Goal: Task Accomplishment & Management: Use online tool/utility

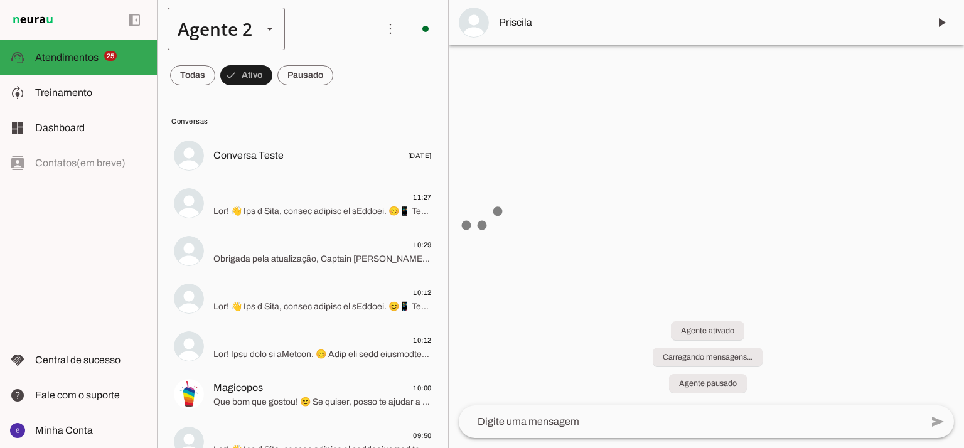
click at [262, 35] on slot at bounding box center [269, 28] width 15 height 15
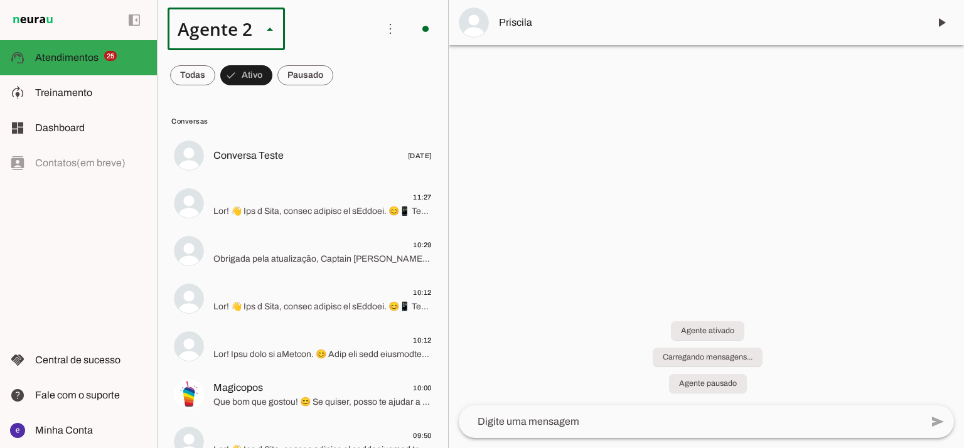
click at [335, 63] on md-item "Agente 1" at bounding box center [393, 80] width 117 height 35
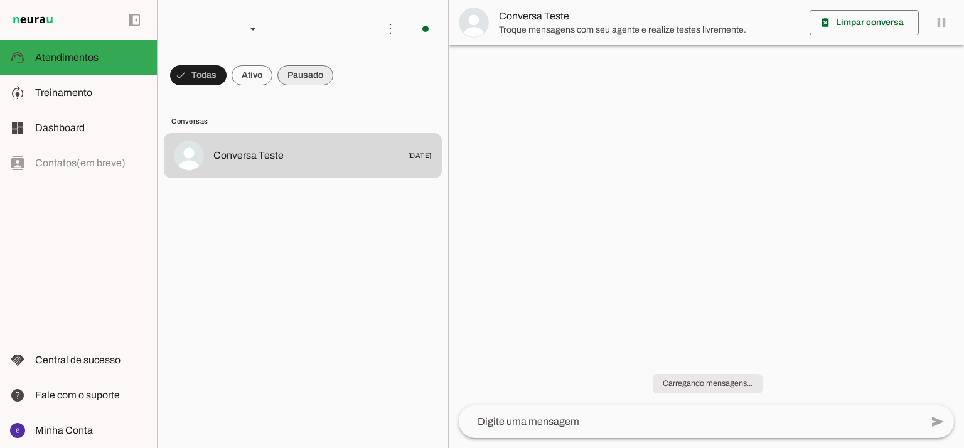
click at [122, 90] on slot at bounding box center [91, 92] width 112 height 15
click at [0, 0] on slot at bounding box center [0, 0] width 0 height 0
click at [0, 0] on span "Treinamento" at bounding box center [0, 0] width 0 height 0
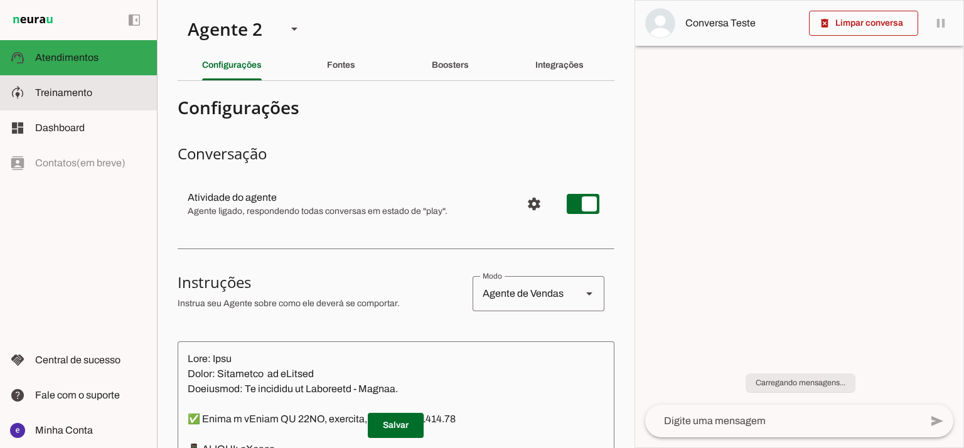
type textarea "Lore: Ipsu Dolor: Sitametco ad ElitsEddo Eiusmodte: In utlabore et Doloremag - …"
click at [250, 37] on div "Agente 2" at bounding box center [227, 29] width 99 height 43
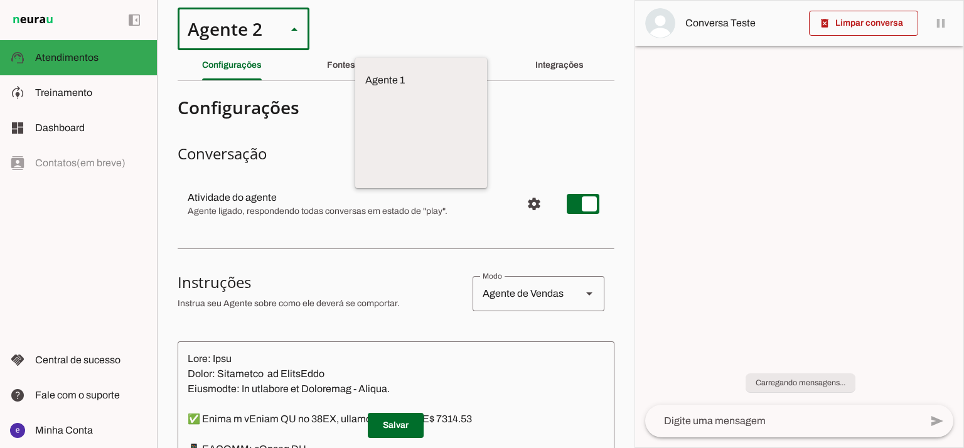
click at [365, 73] on slot at bounding box center [421, 80] width 112 height 15
type md-outlined-select "12aOQQ7FsmepHgvjII9C"
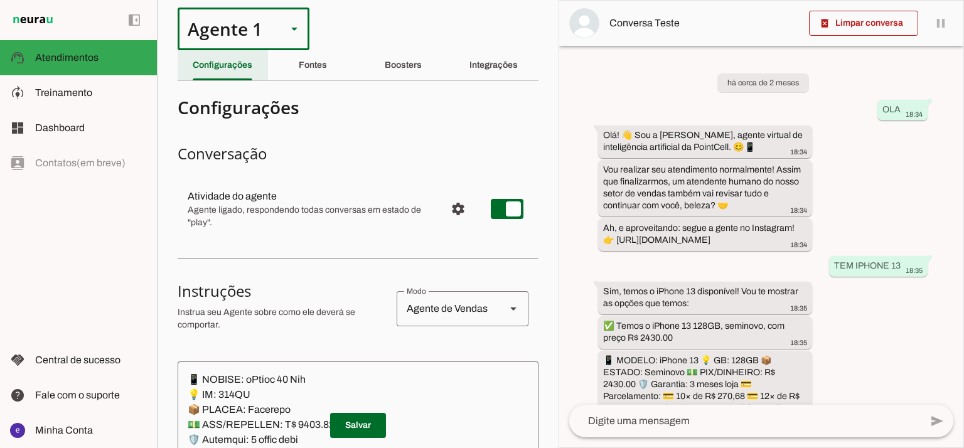
scroll to position [403, 0]
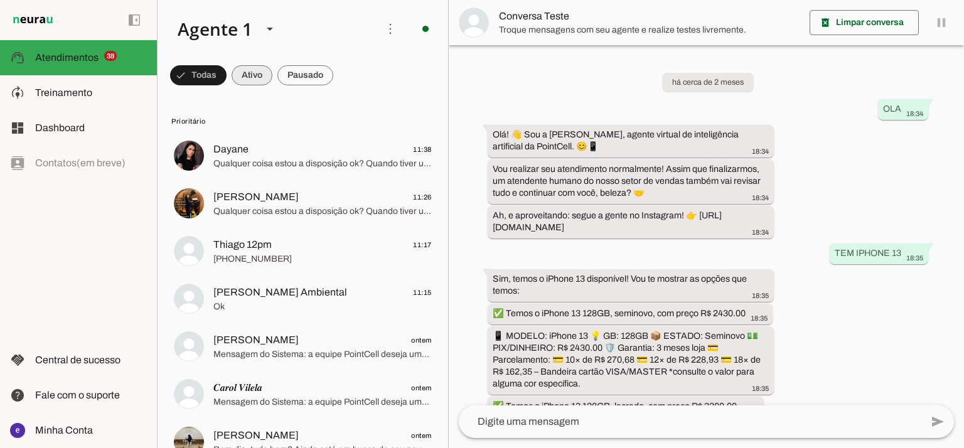
scroll to position [294, 0]
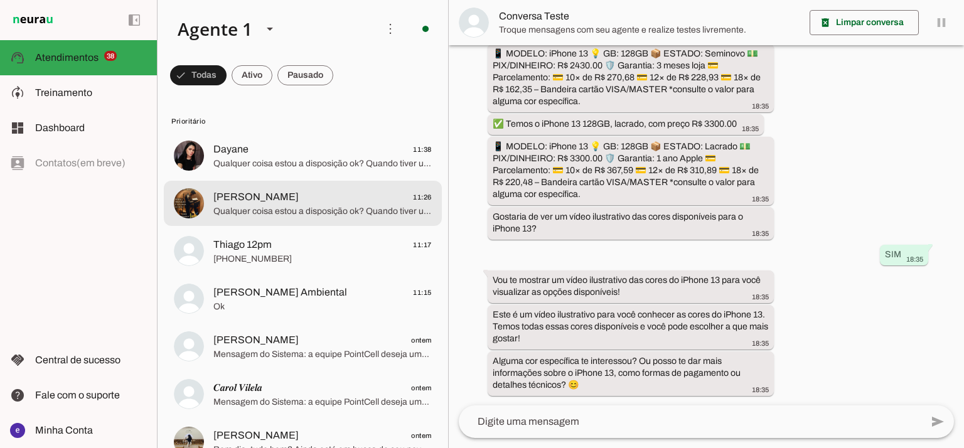
click at [323, 213] on span "Qualquer coisa estou a disposição ok? Quando tiver um tempinho fala comigo." at bounding box center [322, 211] width 218 height 13
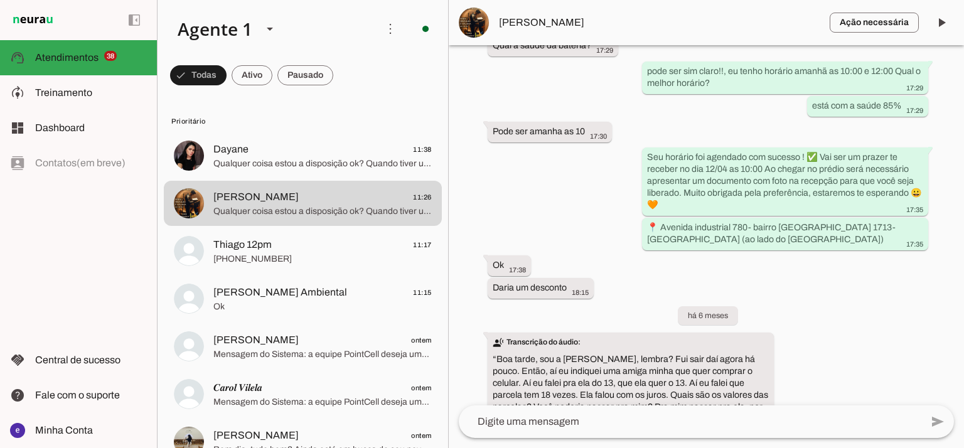
scroll to position [1244, 0]
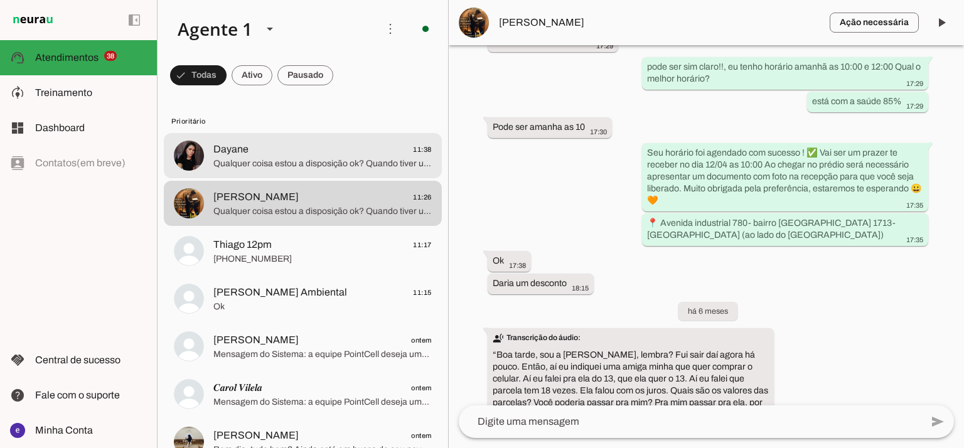
click at [293, 168] on span "Qualquer coisa estou a disposição ok? Quando tiver um tempinho fala comigo." at bounding box center [322, 164] width 218 height 13
